Goal: Task Accomplishment & Management: Manage account settings

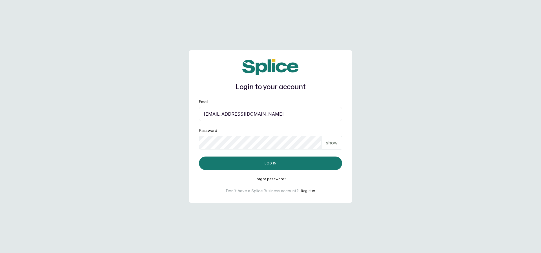
click at [219, 114] on input "eseefekodo025@gmail.com" at bounding box center [270, 114] width 143 height 14
click at [213, 112] on input "eseefekodo025@gmail.com" at bounding box center [270, 114] width 143 height 14
type input "ops+07@withsplice.com"
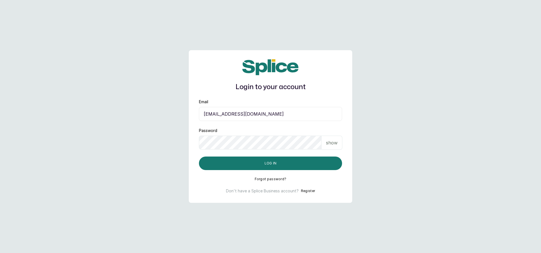
click at [326, 145] on p "show" at bounding box center [332, 142] width 12 height 7
click at [211, 114] on input "ops+07@withsplice.com" at bounding box center [270, 114] width 143 height 14
click at [244, 161] on button "Log in" at bounding box center [270, 163] width 143 height 14
